Goal: Task Accomplishment & Management: Manage account settings

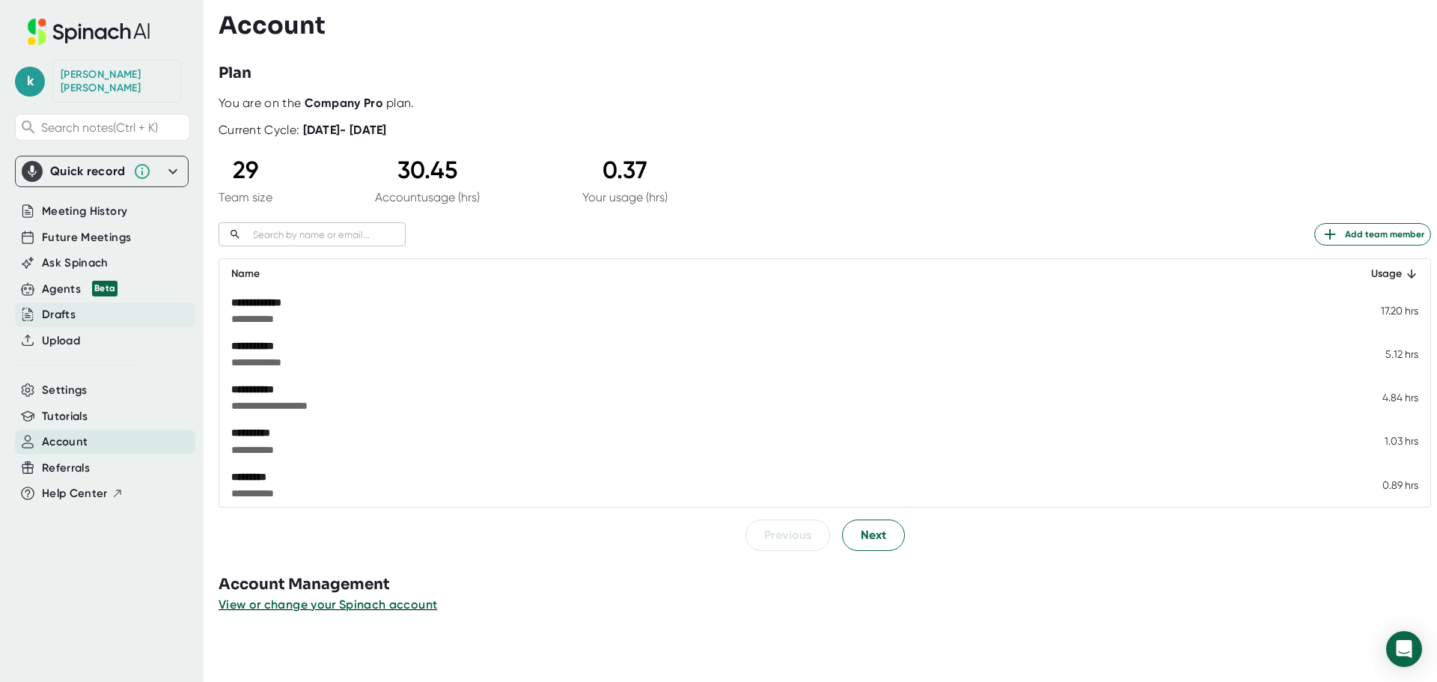
click at [76, 302] on div "Drafts" at bounding box center [105, 314] width 180 height 25
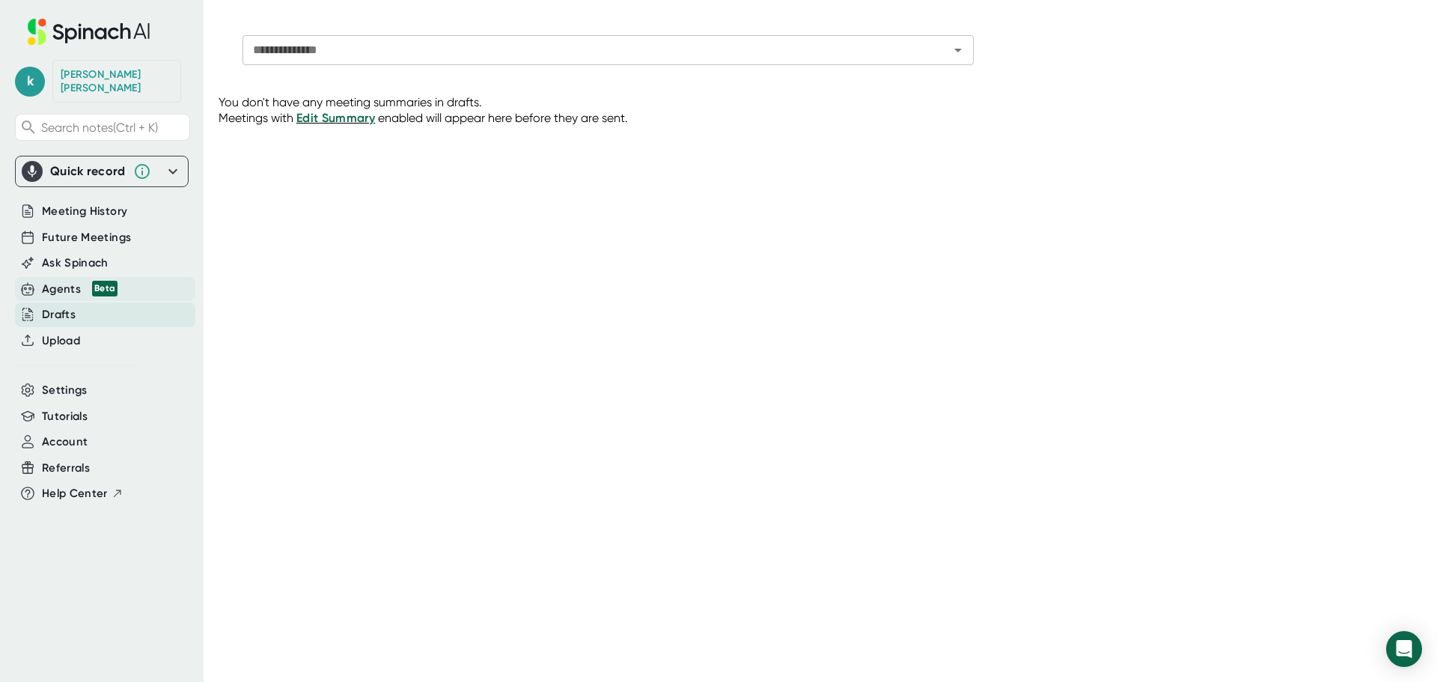
click at [78, 281] on div "Agents Beta" at bounding box center [80, 289] width 76 height 17
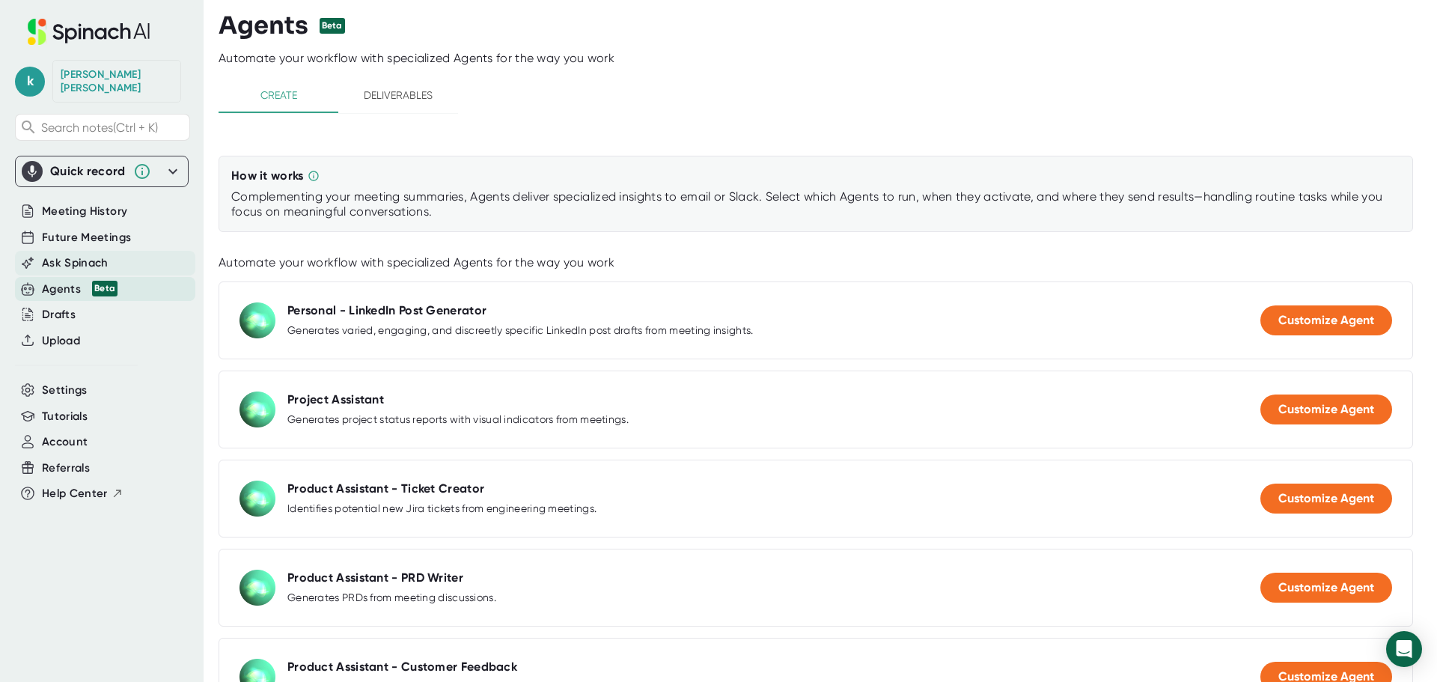
click at [73, 255] on span "Ask Spinach" at bounding box center [75, 262] width 67 height 17
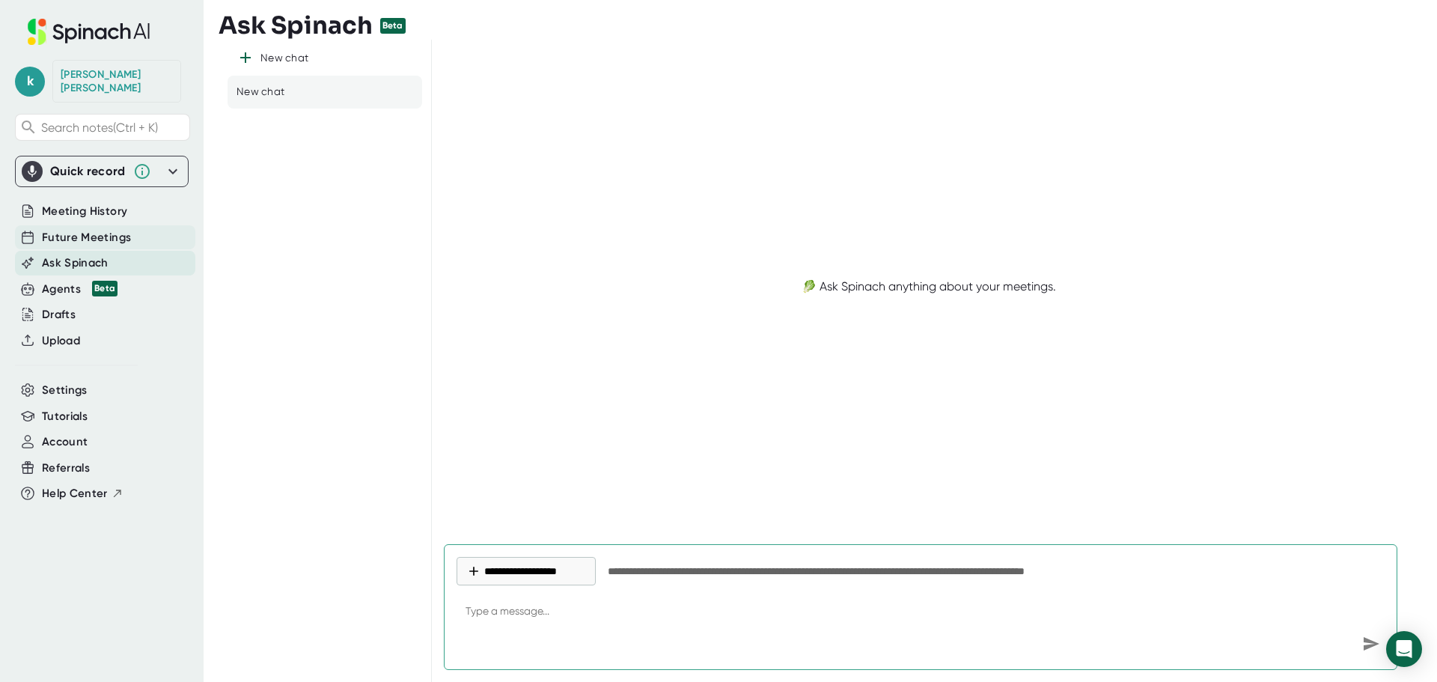
type textarea "x"
click at [84, 229] on span "Future Meetings" at bounding box center [86, 237] width 89 height 17
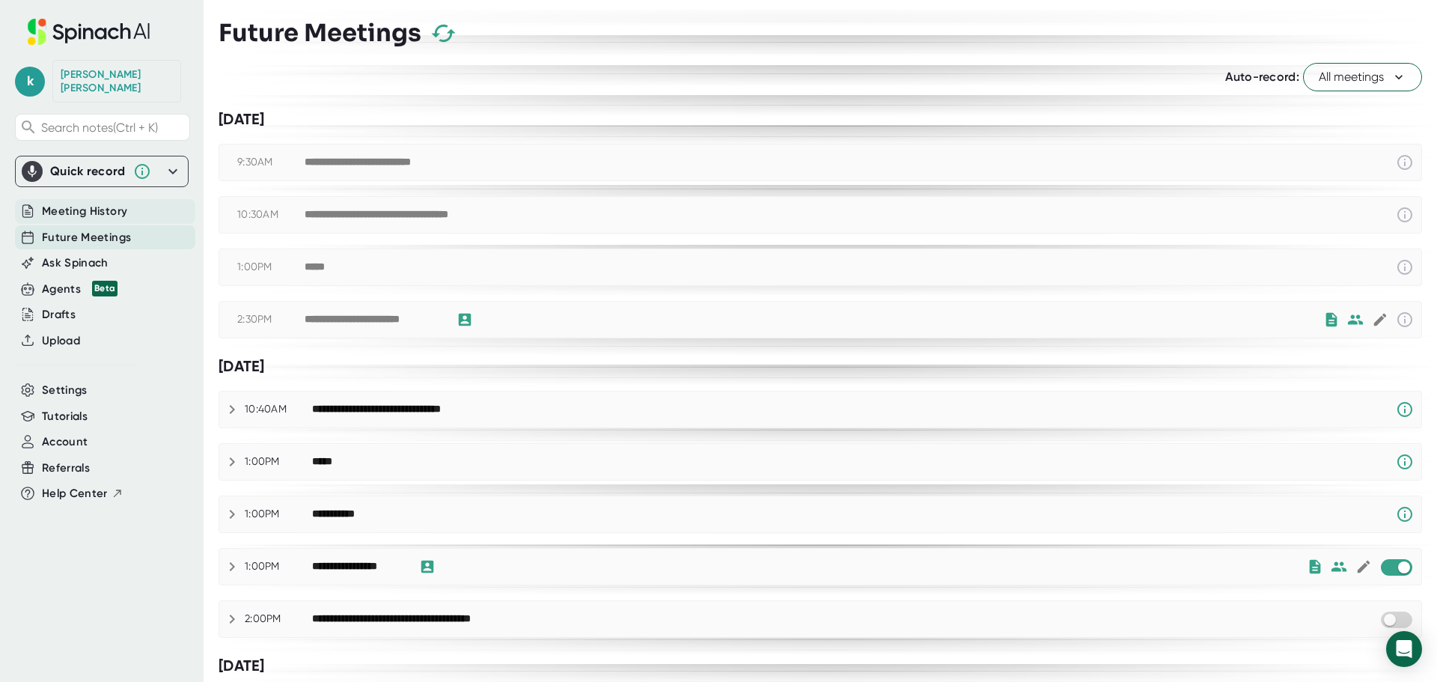
click at [109, 203] on span "Meeting History" at bounding box center [84, 211] width 85 height 17
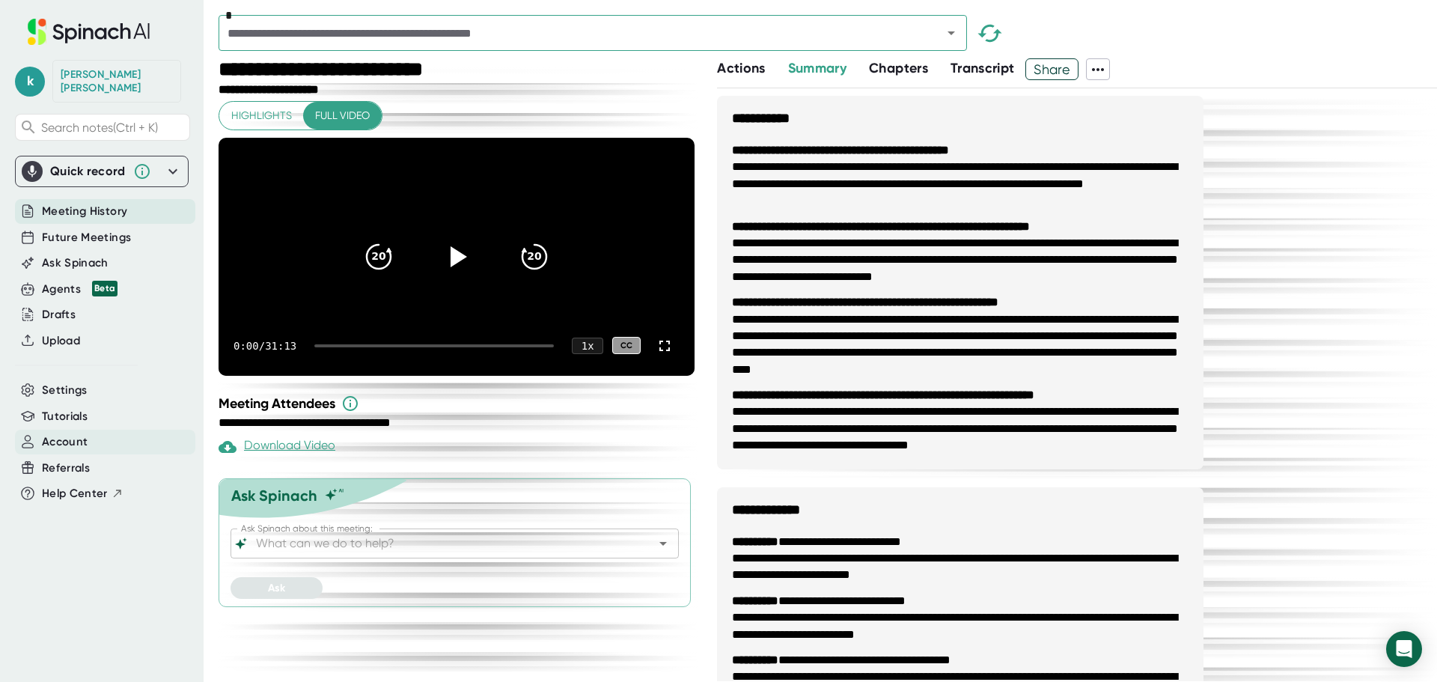
click at [69, 433] on span "Account" at bounding box center [65, 441] width 46 height 17
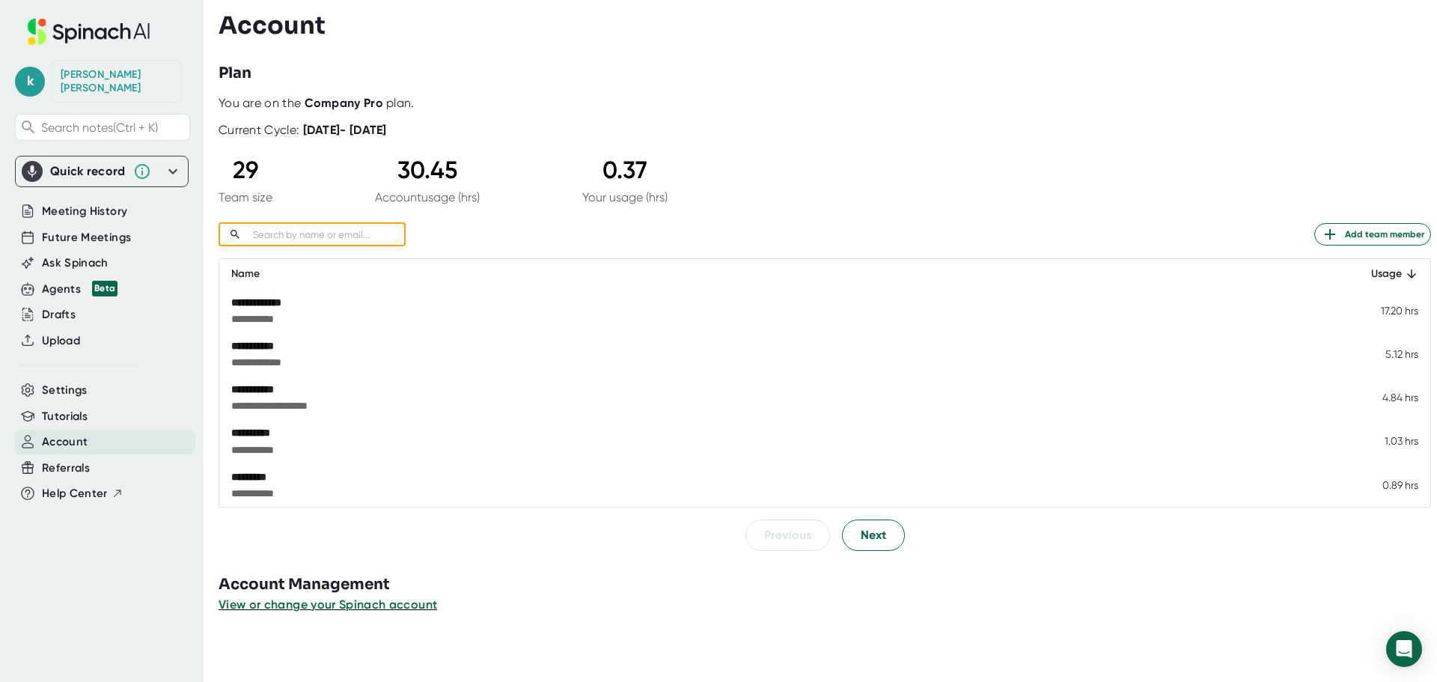
click at [352, 242] on input "text" at bounding box center [326, 234] width 159 height 17
click at [879, 537] on span "Next" at bounding box center [873, 535] width 25 height 18
click at [1402, 478] on td "-" at bounding box center [1382, 484] width 95 height 43
click at [284, 477] on div "**********" at bounding box center [636, 476] width 811 height 15
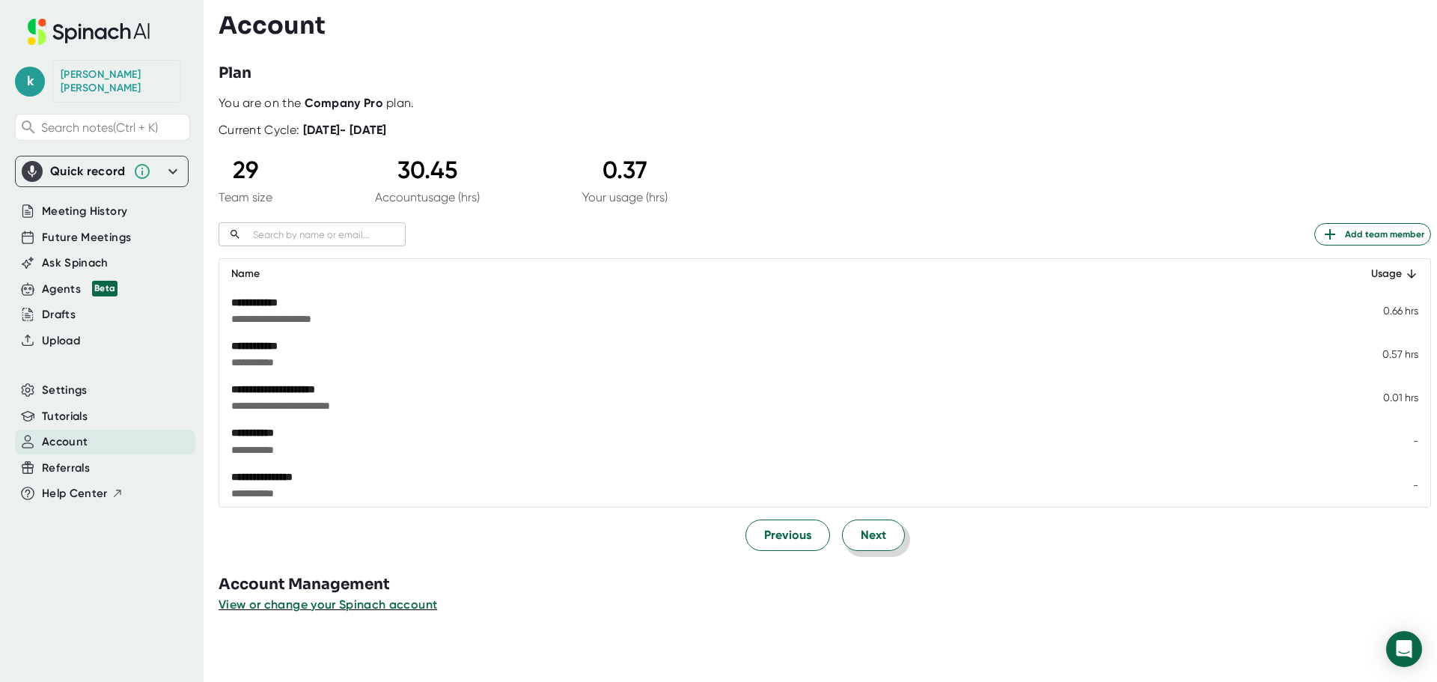
click at [874, 543] on span "Next" at bounding box center [873, 535] width 25 height 18
click at [866, 532] on span "Next" at bounding box center [873, 536] width 25 height 18
click at [865, 532] on span "Next" at bounding box center [873, 535] width 25 height 18
click at [864, 532] on span "Next" at bounding box center [873, 535] width 25 height 18
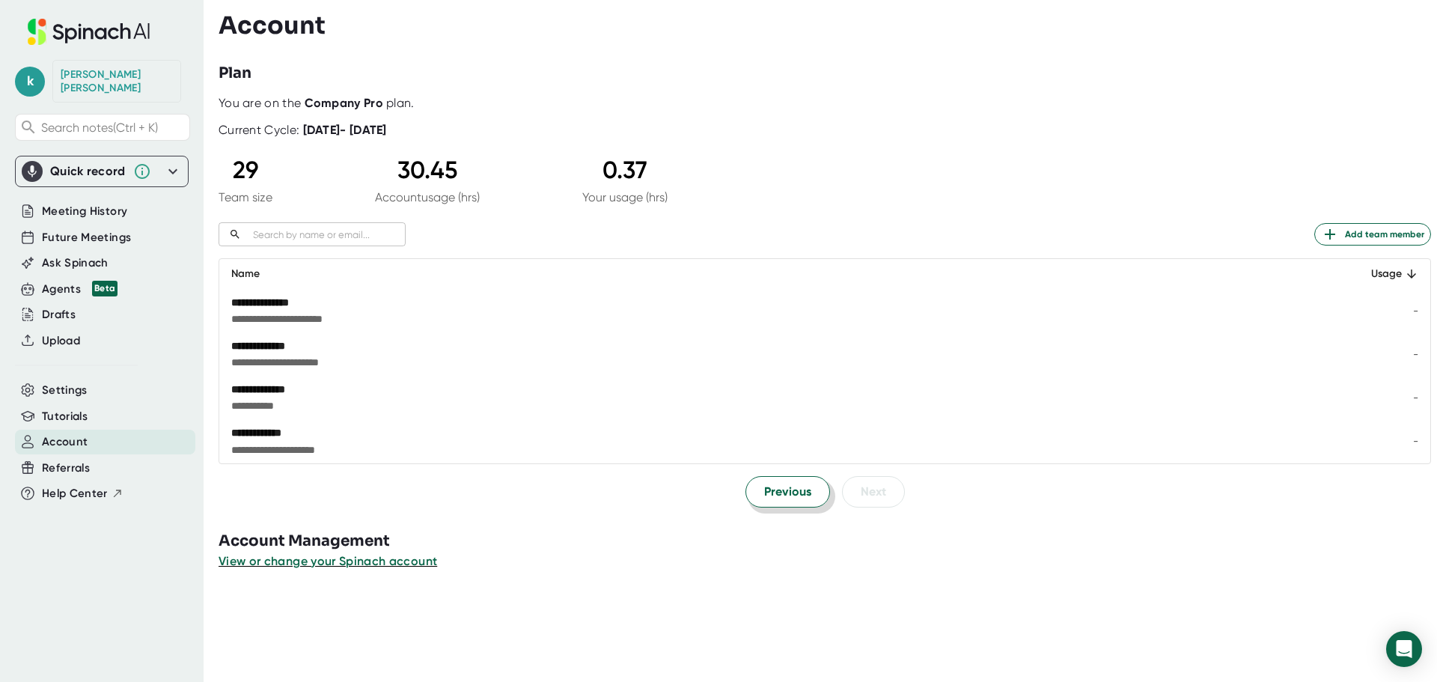
click at [787, 493] on span "Previous" at bounding box center [787, 492] width 47 height 18
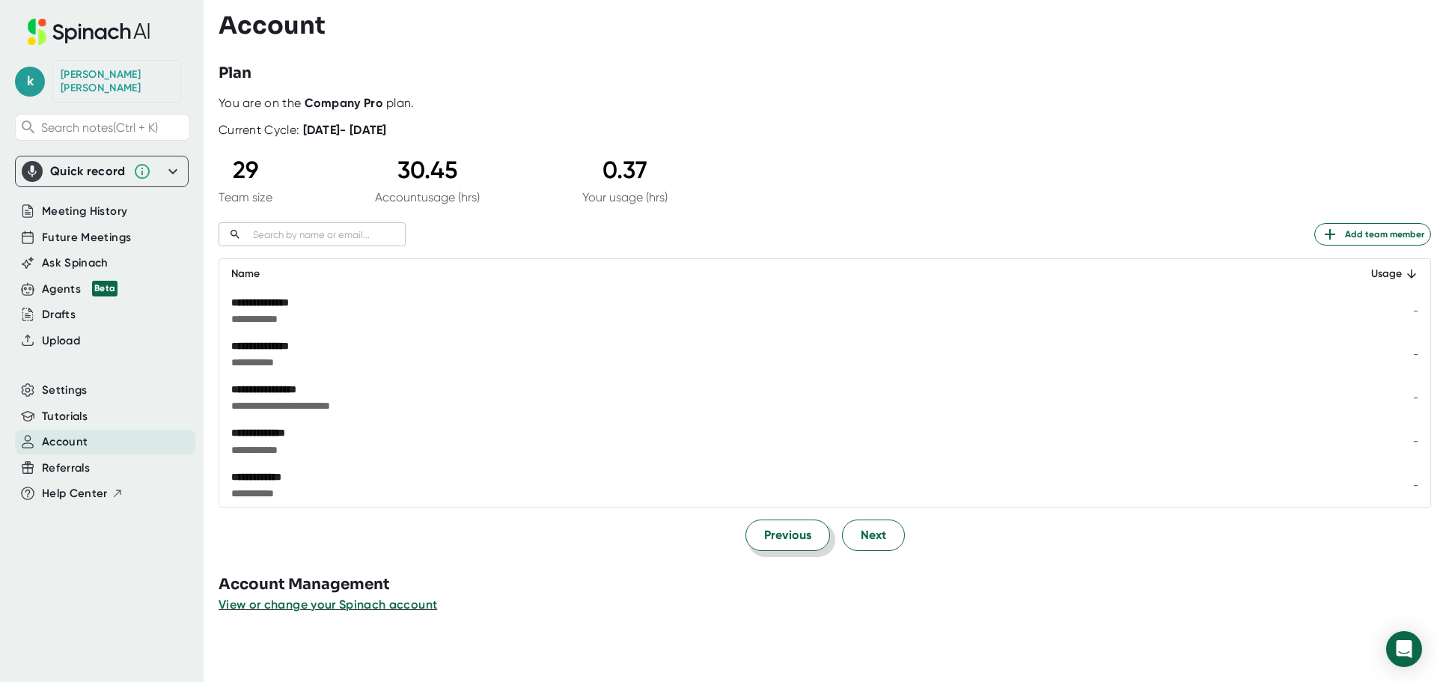
click at [787, 493] on span "* ********* *" at bounding box center [620, 493] width 779 height 15
click at [770, 540] on span "Previous" at bounding box center [787, 535] width 47 height 18
click at [771, 540] on span "Previous" at bounding box center [787, 535] width 47 height 18
click at [770, 542] on span "Previous" at bounding box center [787, 536] width 47 height 18
click at [870, 535] on span "Next" at bounding box center [873, 535] width 25 height 18
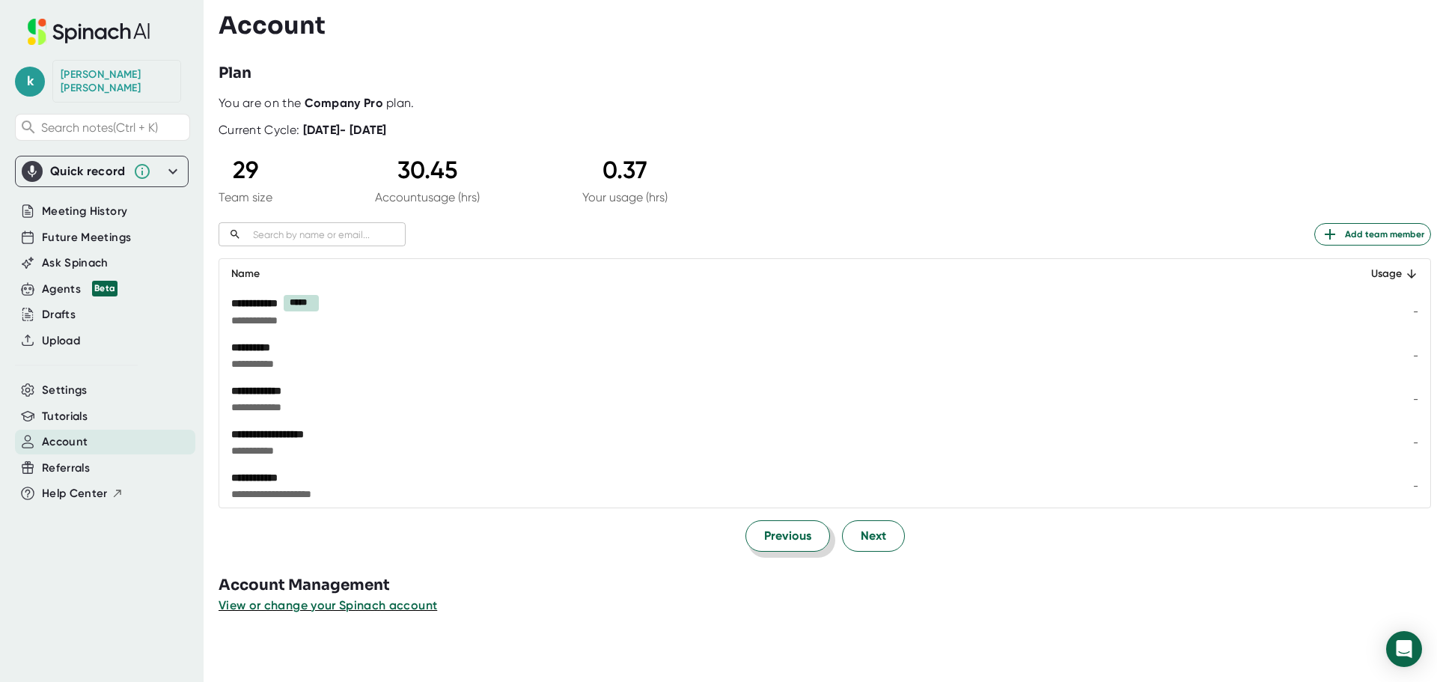
click at [784, 532] on span "Previous" at bounding box center [787, 536] width 47 height 18
click at [784, 532] on span "Previous" at bounding box center [787, 535] width 47 height 18
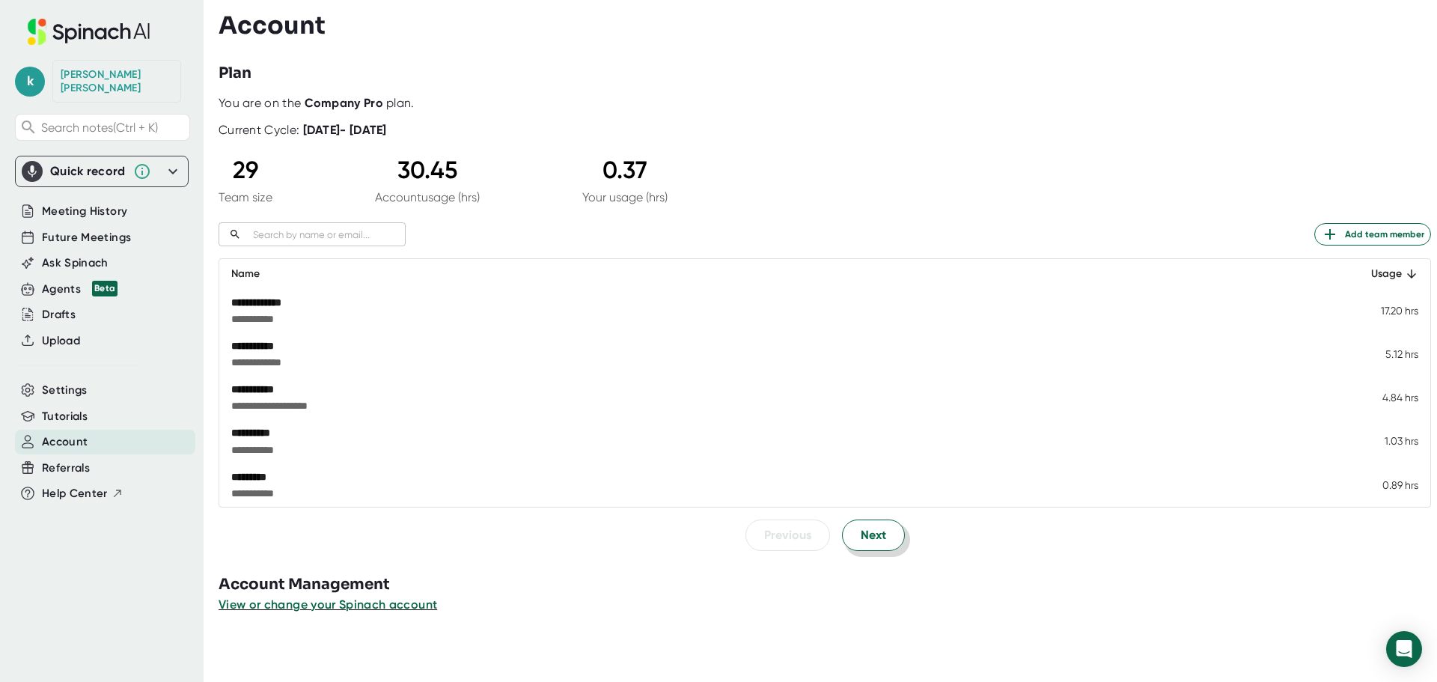
click at [887, 527] on button "Next" at bounding box center [873, 534] width 63 height 31
click at [260, 472] on div "**********" at bounding box center [636, 476] width 811 height 15
click at [261, 475] on div "**********" at bounding box center [636, 476] width 811 height 15
click at [280, 497] on span "* ********* *" at bounding box center [636, 493] width 811 height 15
click at [1373, 467] on td "-" at bounding box center [1382, 484] width 95 height 43
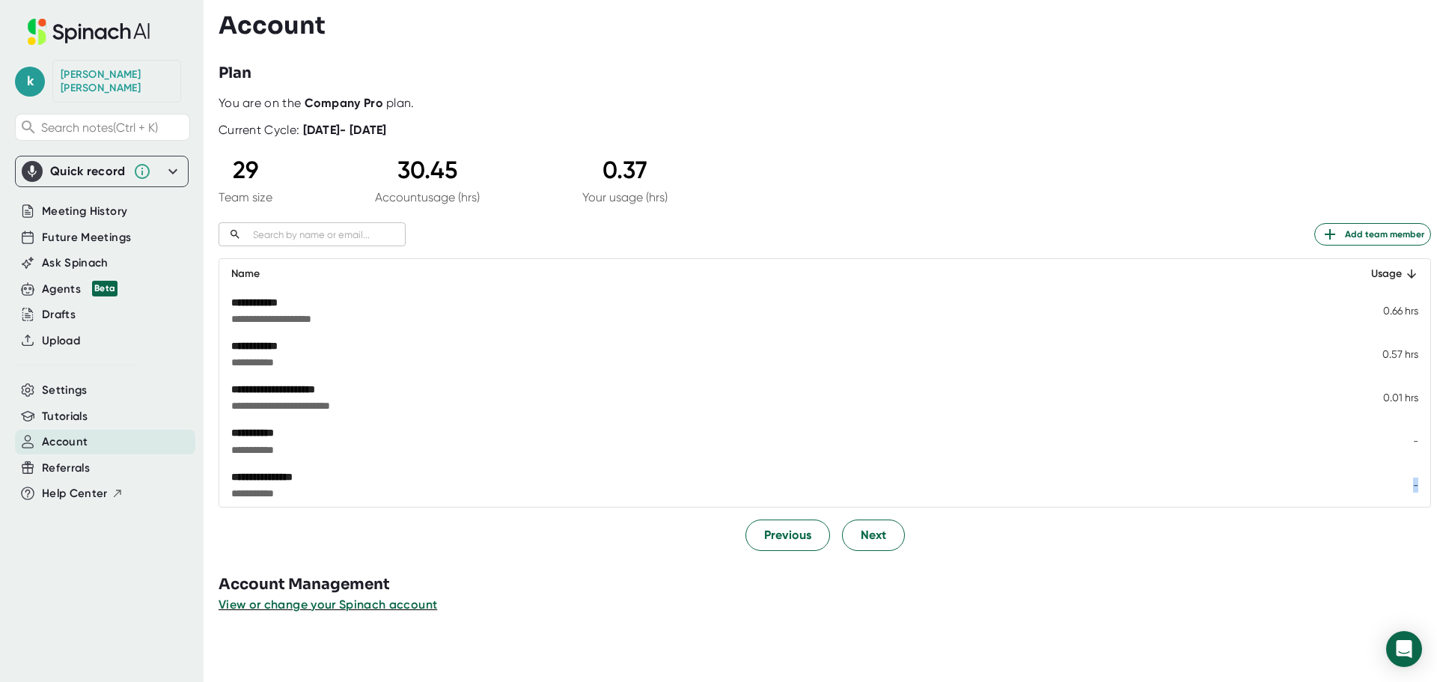
click at [1382, 470] on td "-" at bounding box center [1382, 484] width 95 height 43
click at [1394, 486] on td "-" at bounding box center [1382, 484] width 95 height 43
click at [162, 161] on div "Quick record" at bounding box center [102, 171] width 160 height 21
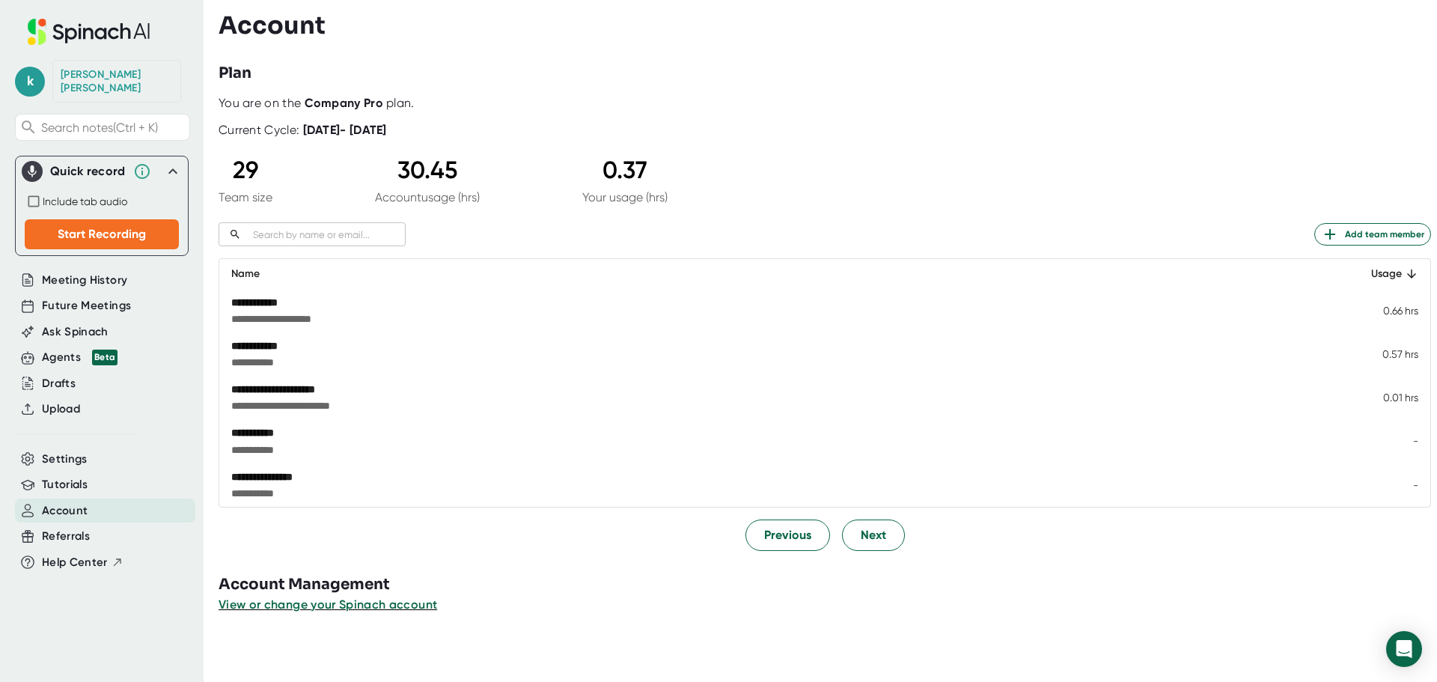
click at [722, 25] on div "Account" at bounding box center [828, 25] width 1218 height 28
